Goal: Communication & Community: Answer question/provide support

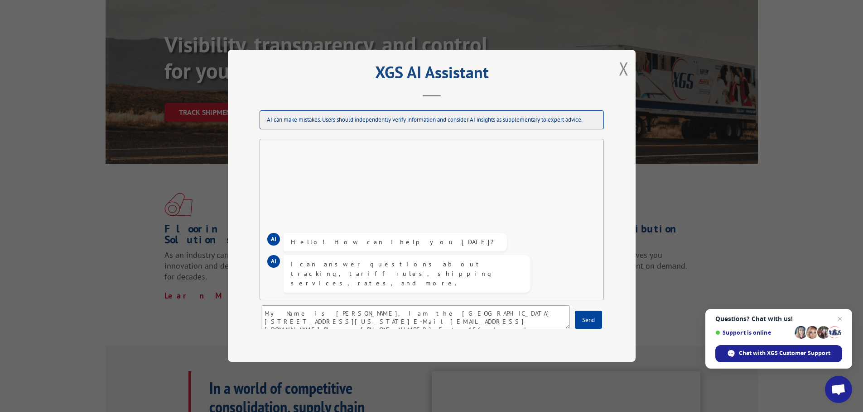
scroll to position [13, 0]
click at [366, 316] on textarea "My Name is [PERSON_NAME], I am the [GEOGRAPHIC_DATA] [STREET_ADDRESS][US_STATE]…" at bounding box center [415, 318] width 309 height 24
click at [394, 326] on textarea "My Name is [PERSON_NAME], I am the [GEOGRAPHIC_DATA] [STREET_ADDRESS][US_STATE]…" at bounding box center [415, 318] width 309 height 24
click at [401, 325] on textarea "My Name is [PERSON_NAME], I am the [GEOGRAPHIC_DATA] [STREET_ADDRESS][US_STATE]…" at bounding box center [415, 318] width 309 height 24
paste textarea "RA 64173795"
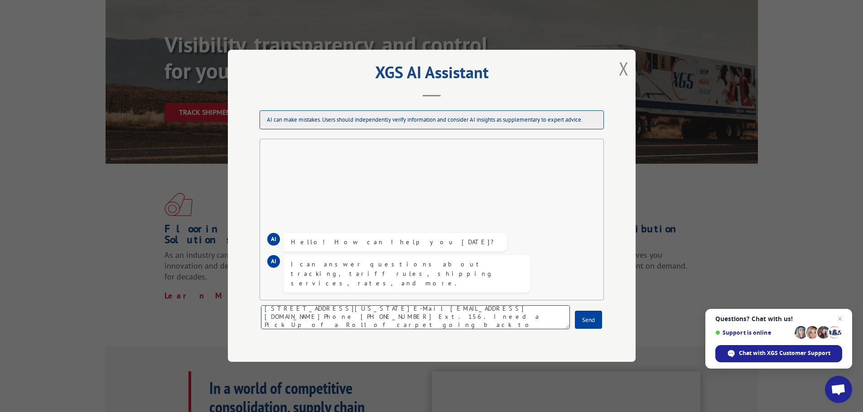
scroll to position [16, 0]
drag, startPoint x: 499, startPoint y: 325, endPoint x: 460, endPoint y: 325, distance: 38.9
click at [460, 325] on textarea "My Name is [PERSON_NAME], I am the [GEOGRAPHIC_DATA] [STREET_ADDRESS][US_STATE]…" at bounding box center [415, 318] width 309 height 24
drag, startPoint x: 505, startPoint y: 322, endPoint x: 578, endPoint y: 375, distance: 89.5
click at [578, 375] on div "XGS AI Assistant AI can make mistakes. Users should independently verify inform…" at bounding box center [431, 206] width 863 height 412
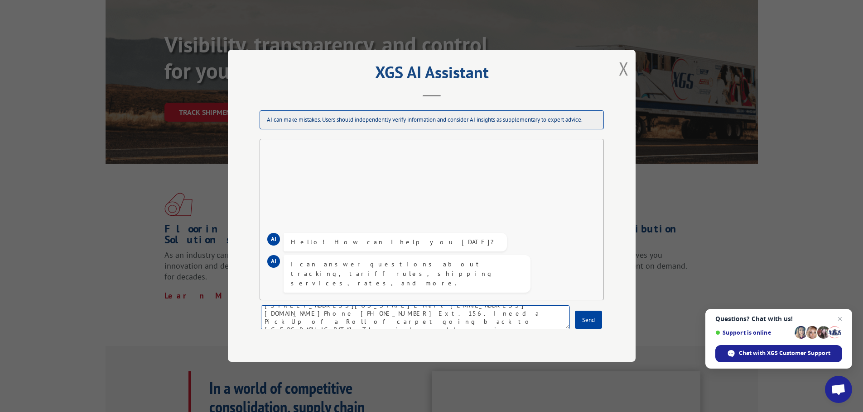
click at [497, 321] on textarea "My Name is [PERSON_NAME], I am the [GEOGRAPHIC_DATA] [STREET_ADDRESS][US_STATE]…" at bounding box center [415, 318] width 309 height 24
type textarea "My Name is [PERSON_NAME], I am the [GEOGRAPHIC_DATA] [STREET_ADDRESS][US_STATE]…"
click at [591, 317] on button "Send" at bounding box center [588, 321] width 27 height 18
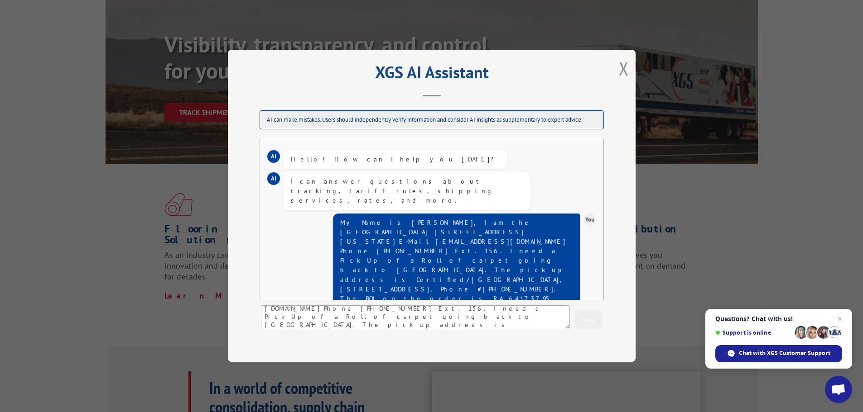
scroll to position [0, 0]
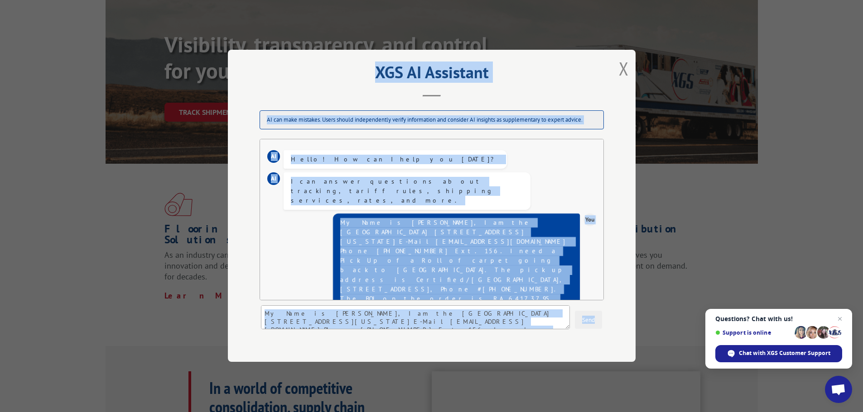
drag, startPoint x: 255, startPoint y: 63, endPoint x: 599, endPoint y: 336, distance: 439.5
click at [599, 336] on div "XGS AI Assistant AI can make mistakes. Users should independently verify inform…" at bounding box center [431, 206] width 407 height 312
drag, startPoint x: 599, startPoint y: 336, endPoint x: 580, endPoint y: 285, distance: 55.0
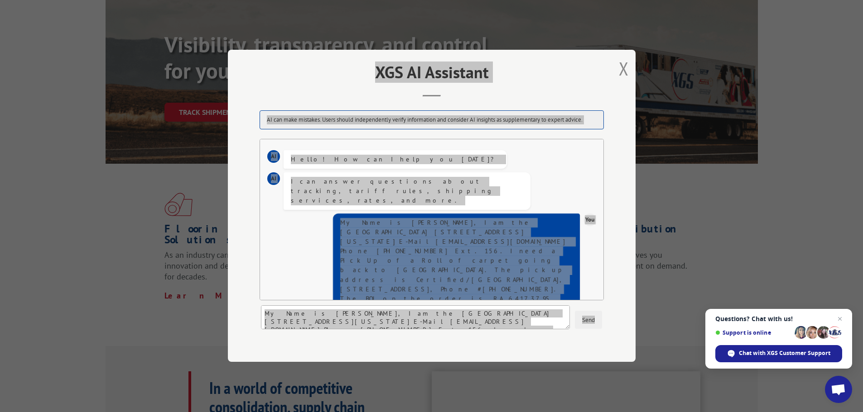
scroll to position [75, 0]
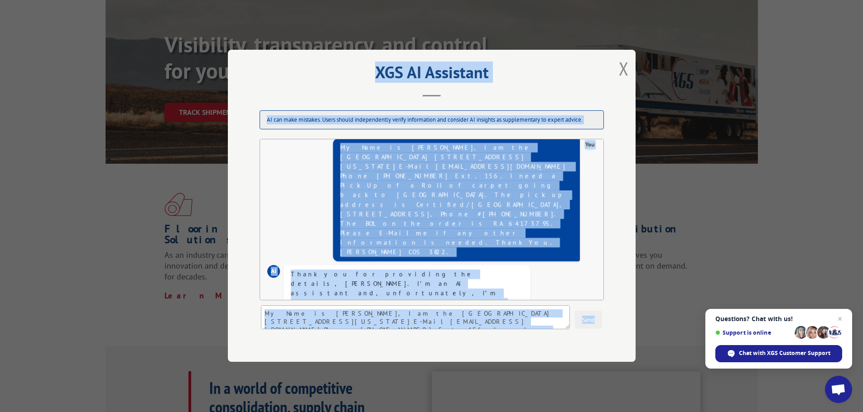
click at [618, 322] on div "XGS AI Assistant AI can make mistakes. Users should independently verify inform…" at bounding box center [431, 206] width 407 height 312
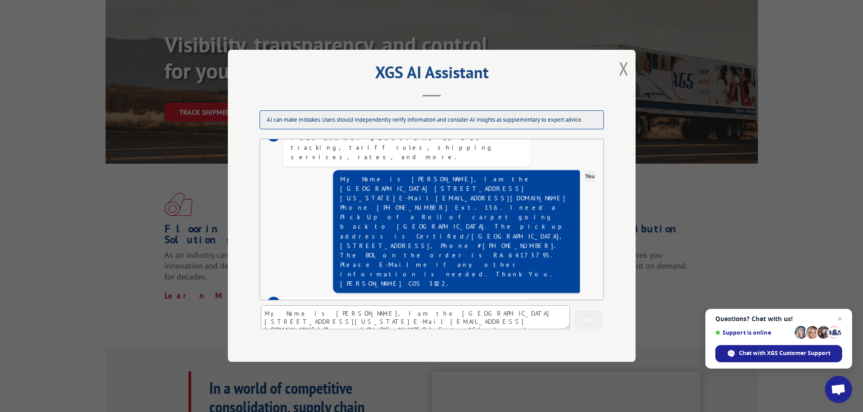
scroll to position [45, 0]
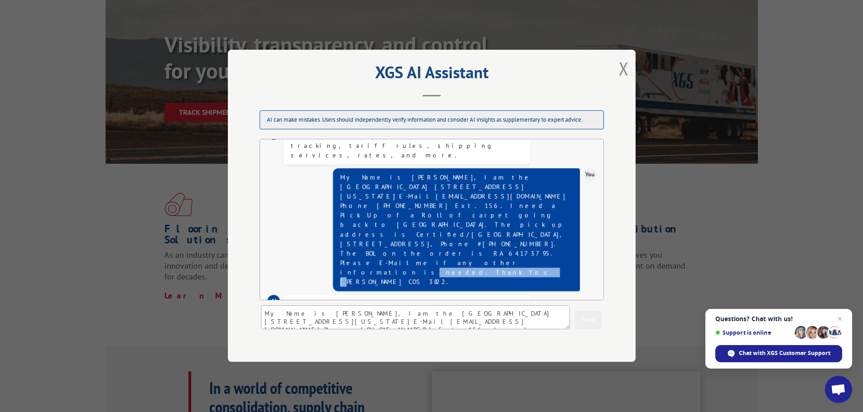
drag, startPoint x: 550, startPoint y: 212, endPoint x: 391, endPoint y: 212, distance: 158.9
click at [392, 216] on div "My Name is [PERSON_NAME], I am the [GEOGRAPHIC_DATA] [STREET_ADDRESS][US_STATE]…" at bounding box center [456, 230] width 232 height 114
drag, startPoint x: 560, startPoint y: 216, endPoint x: 556, endPoint y: 268, distance: 51.8
click at [556, 292] on div "AI Thank you for providing the details, [PERSON_NAME]. I’m an AI assistant and,…" at bounding box center [431, 393] width 329 height 203
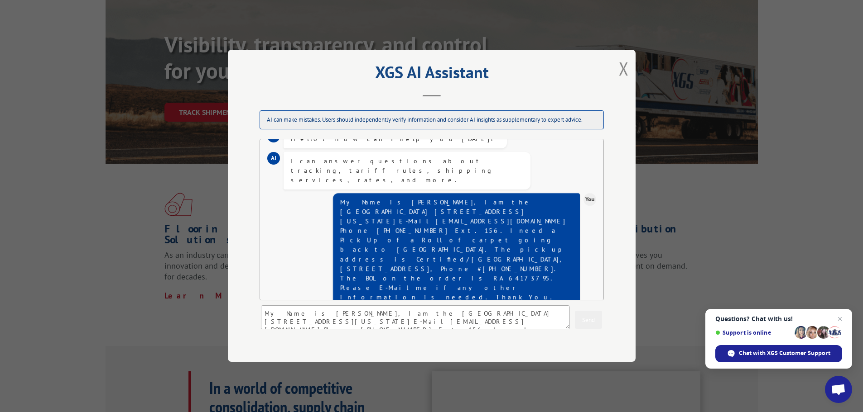
scroll to position [0, 0]
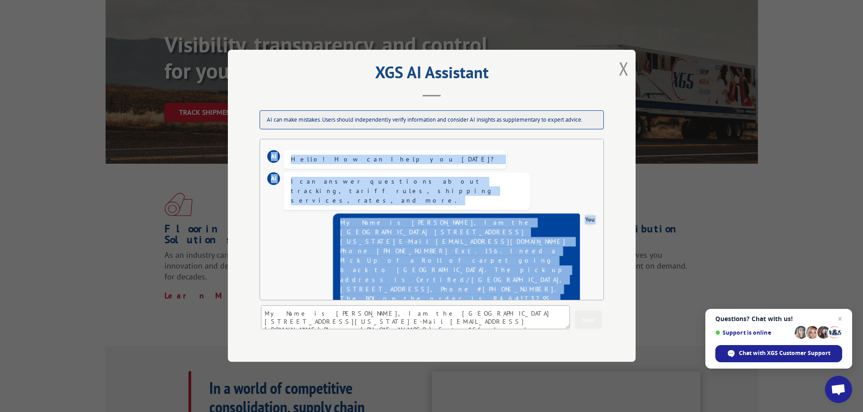
drag, startPoint x: 255, startPoint y: 141, endPoint x: 587, endPoint y: 277, distance: 358.2
click at [587, 278] on div "AI can make mistakes. Users should independently verify information and conside…" at bounding box center [431, 221] width 362 height 238
click at [326, 214] on div "You My Name is [PERSON_NAME], I am the [GEOGRAPHIC_DATA][STREET_ADDRESS][US_STA…" at bounding box center [431, 273] width 329 height 127
click at [322, 212] on div "You My Name is [PERSON_NAME], I am the [GEOGRAPHIC_DATA][STREET_ADDRESS][US_STA…" at bounding box center [431, 273] width 329 height 127
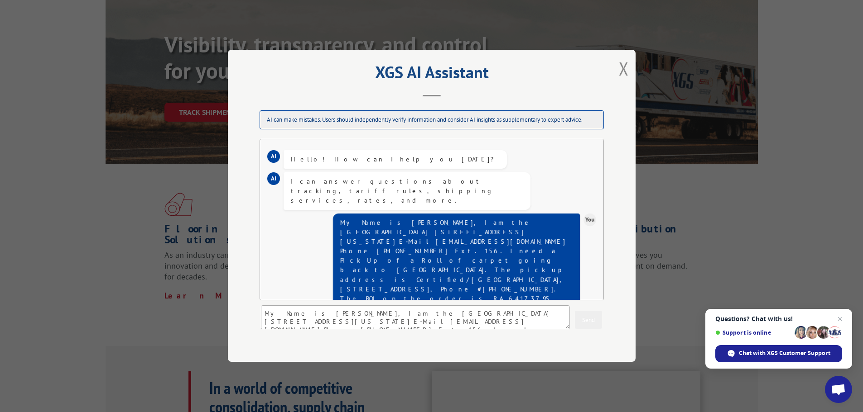
click at [218, 211] on div "XGS AI Assistant AI can make mistakes. Users should independently verify inform…" at bounding box center [431, 206] width 863 height 412
drag, startPoint x: 335, startPoint y: 210, endPoint x: 560, endPoint y: 257, distance: 230.4
click at [560, 257] on div "My Name is [PERSON_NAME], I am the [GEOGRAPHIC_DATA] [STREET_ADDRESS][US_STATE]…" at bounding box center [456, 275] width 247 height 123
copy div "My Name is [PERSON_NAME], I am the [GEOGRAPHIC_DATA] [STREET_ADDRESS][US_STATE]…"
click at [622, 68] on button "Close modal" at bounding box center [623, 69] width 10 height 24
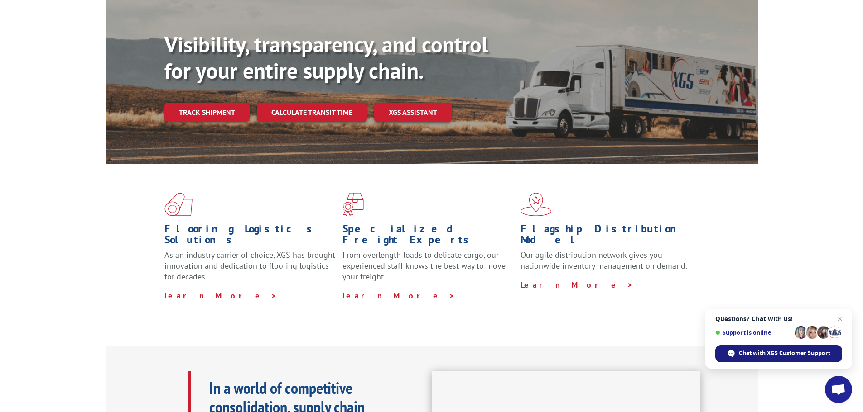
click at [772, 351] on span "Chat with XGS Customer Support" at bounding box center [783, 354] width 91 height 8
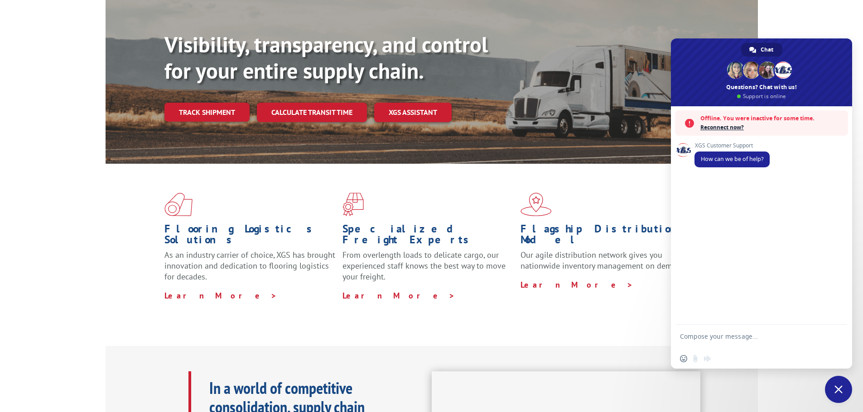
drag, startPoint x: 762, startPoint y: 187, endPoint x: 778, endPoint y: 260, distance: 75.0
drag, startPoint x: 778, startPoint y: 260, endPoint x: 797, endPoint y: 256, distance: 19.4
click at [797, 256] on div "XGS Customer Support How can we be of help?" at bounding box center [761, 215] width 181 height 219
click at [702, 194] on div "XGS Customer Support How can we be of help?" at bounding box center [761, 215] width 181 height 219
drag, startPoint x: 699, startPoint y: 342, endPoint x: 691, endPoint y: 336, distance: 10.0
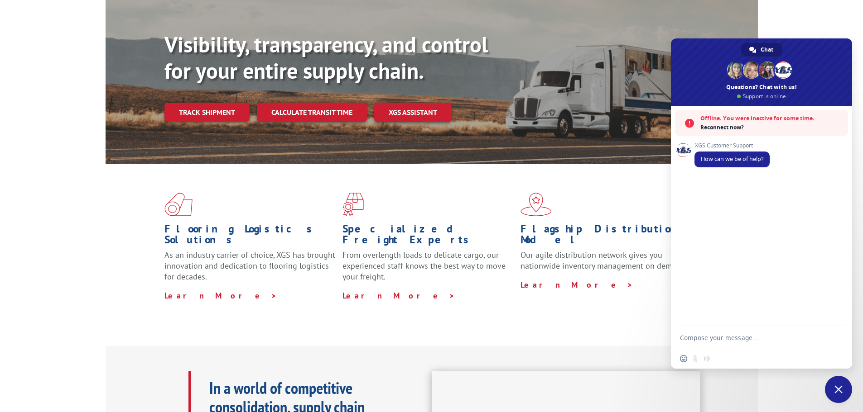
click at [691, 336] on textarea "Compose your message..." at bounding box center [751, 338] width 143 height 8
paste textarea "My Name is [PERSON_NAME], I am the [GEOGRAPHIC_DATA] [STREET_ADDRESS][US_STATE]…"
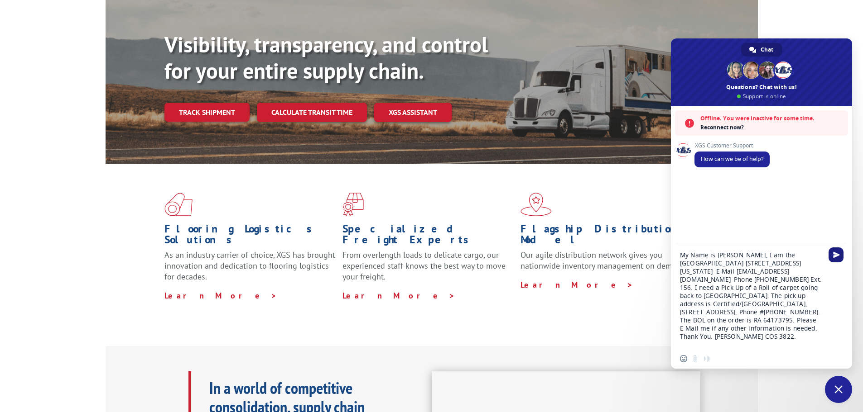
type textarea "My Name is [PERSON_NAME], I am the [GEOGRAPHIC_DATA] [STREET_ADDRESS][US_STATE]…"
click at [834, 253] on span "Send" at bounding box center [836, 255] width 7 height 7
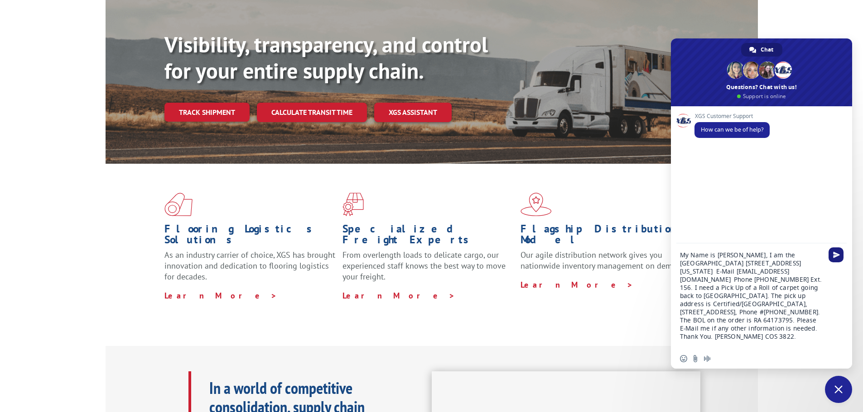
click at [836, 254] on span "Send" at bounding box center [836, 255] width 7 height 7
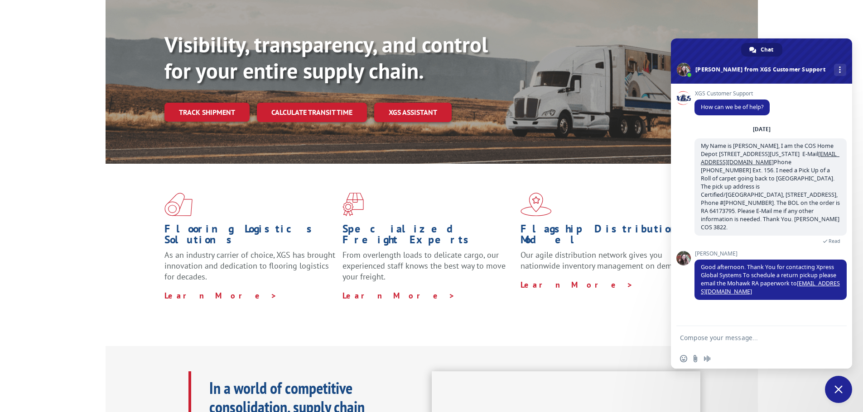
click at [758, 315] on div "XGS Customer Support How can we be of help? [DATE] My Name is [PERSON_NAME], I …" at bounding box center [761, 205] width 181 height 243
click at [750, 346] on form at bounding box center [751, 338] width 143 height 24
click at [752, 338] on textarea "Compose your message..." at bounding box center [751, 338] width 143 height 8
click at [702, 337] on textarea "Alreadt done" at bounding box center [751, 338] width 143 height 8
click at [721, 335] on textarea "Already done" at bounding box center [751, 338] width 143 height 8
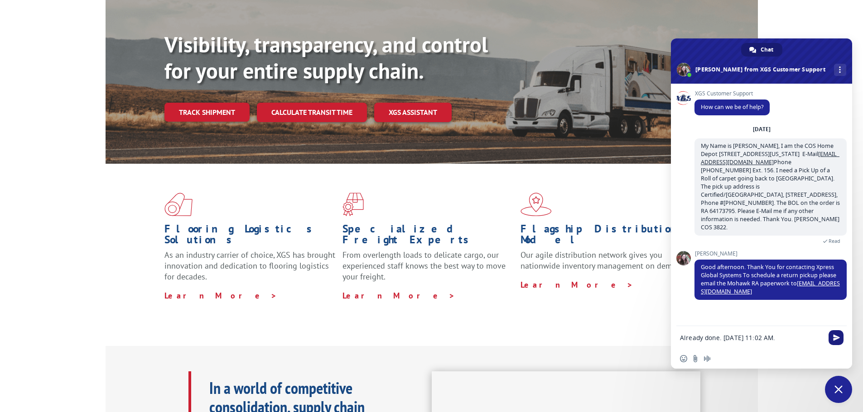
type textarea "Already done. [DATE] 11:02 AM."
click at [835, 335] on span "Send" at bounding box center [836, 338] width 7 height 7
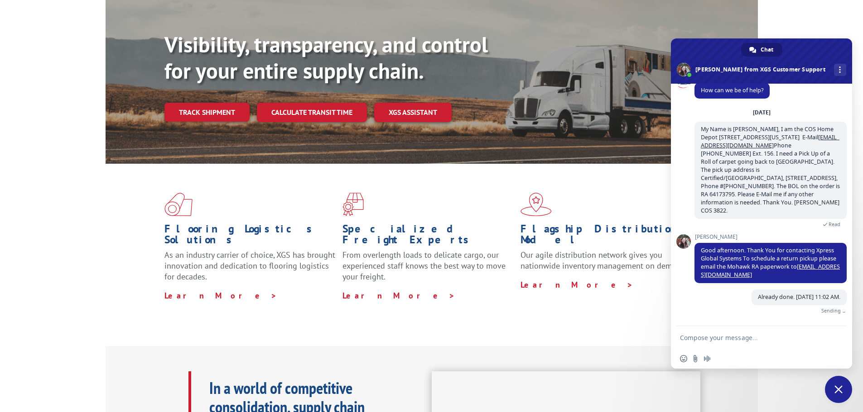
scroll to position [6, 0]
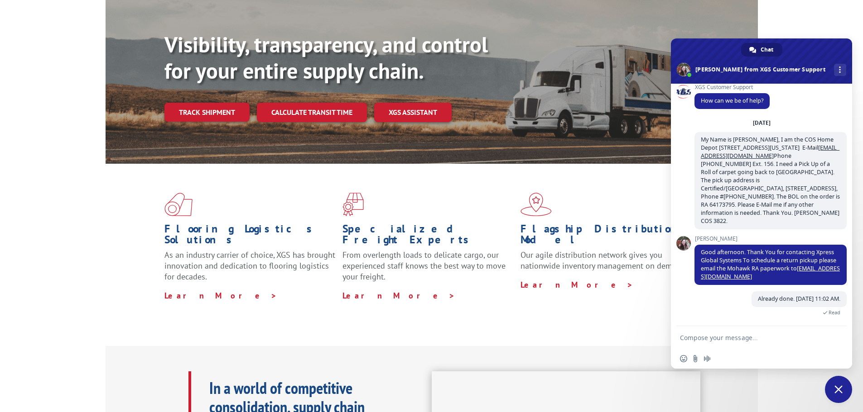
click at [777, 337] on textarea "Compose your message..." at bounding box center [751, 338] width 143 height 8
type textarea "Thank You."
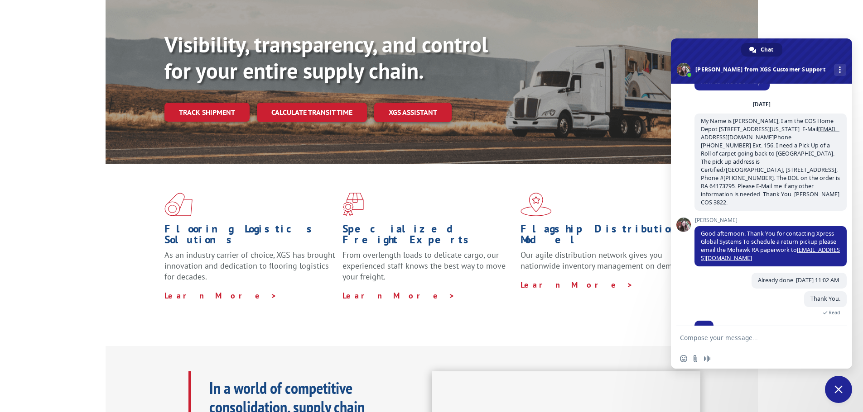
scroll to position [43, 0]
